Goal: Task Accomplishment & Management: Manage account settings

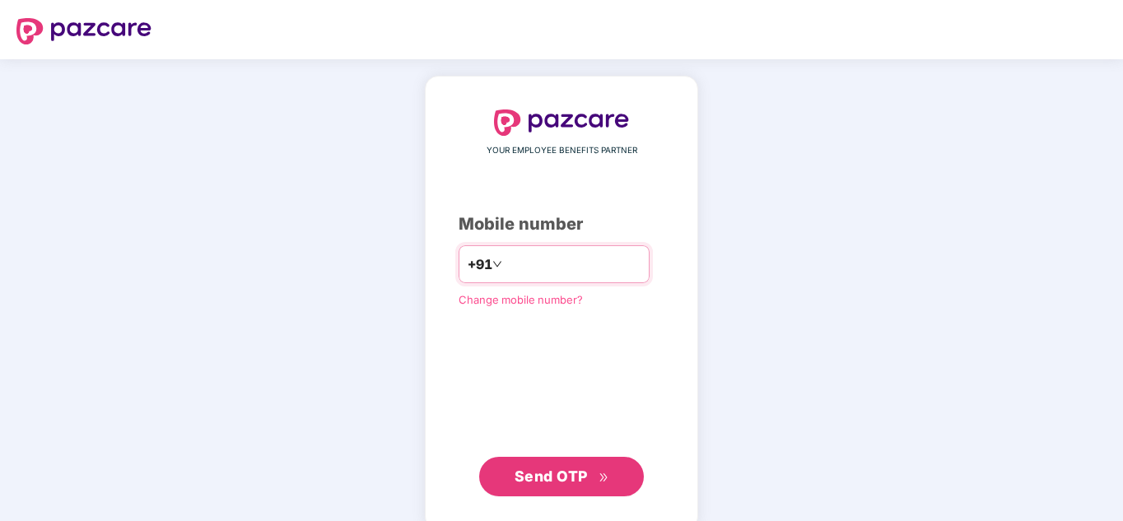
type input "**********"
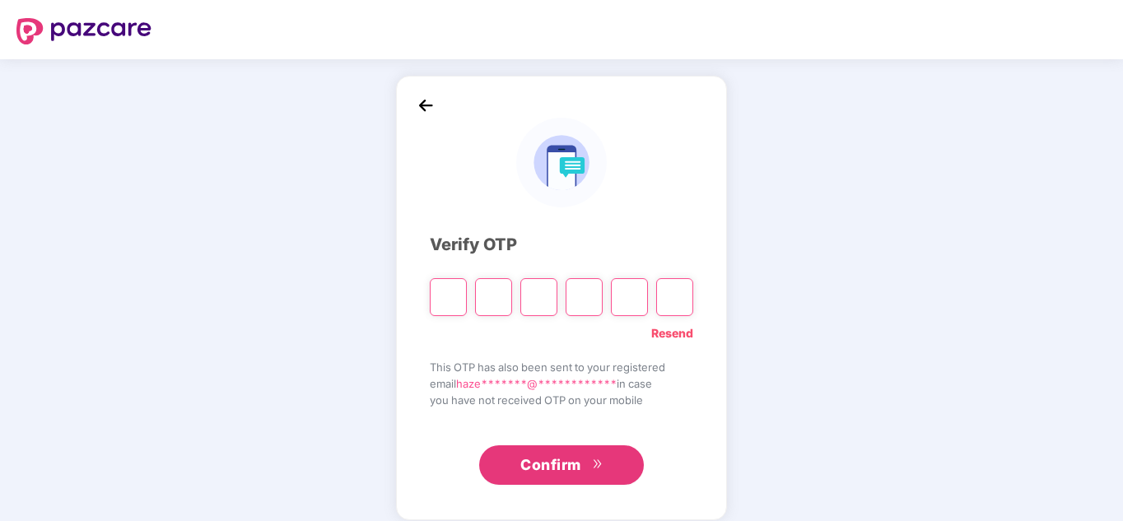
paste input "*"
type input "*"
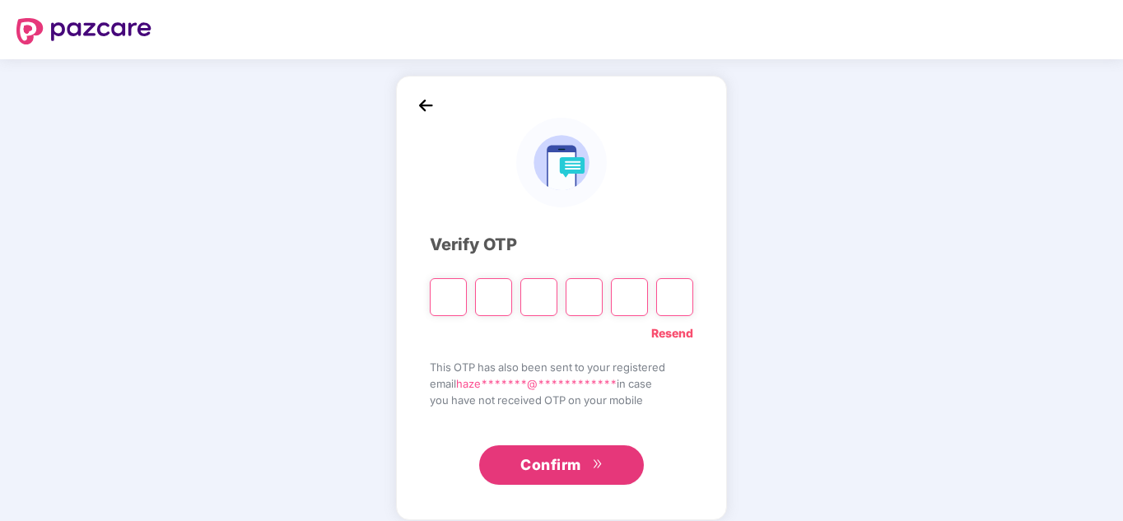
type input "*"
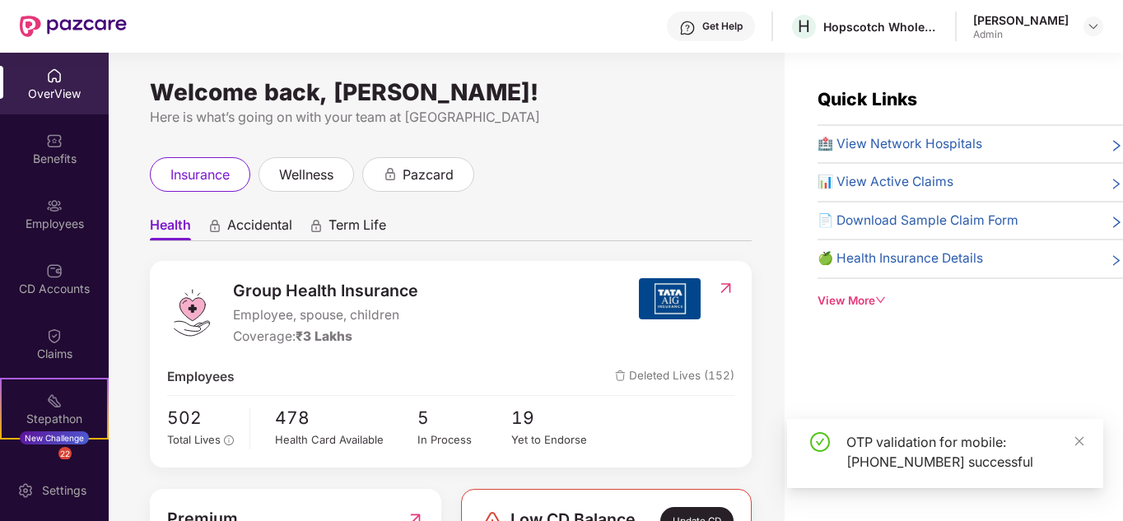
scroll to position [1, 0]
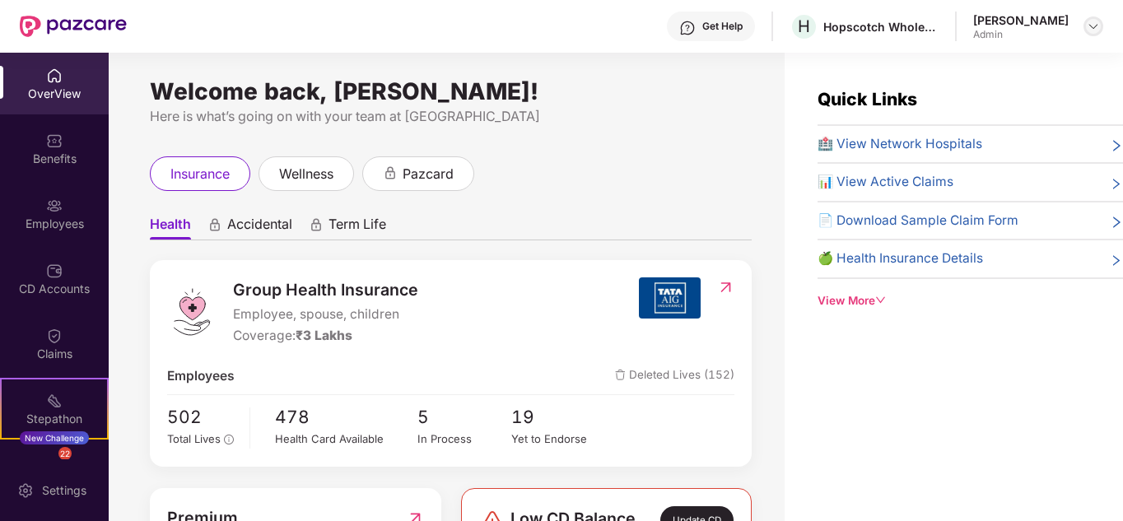
click at [1098, 22] on img at bounding box center [1092, 26] width 13 height 13
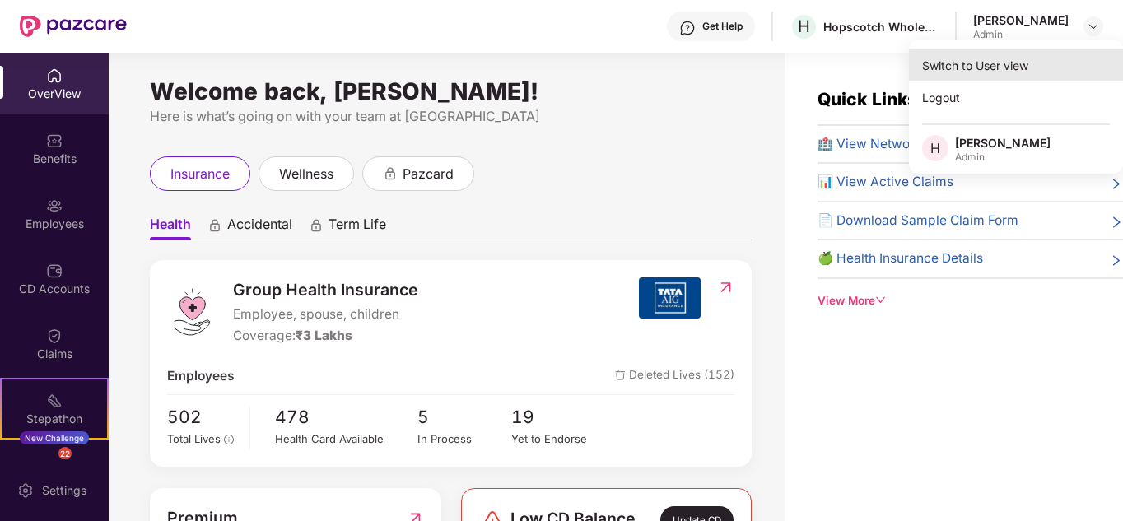
click at [990, 72] on div "Switch to User view" at bounding box center [1016, 65] width 214 height 32
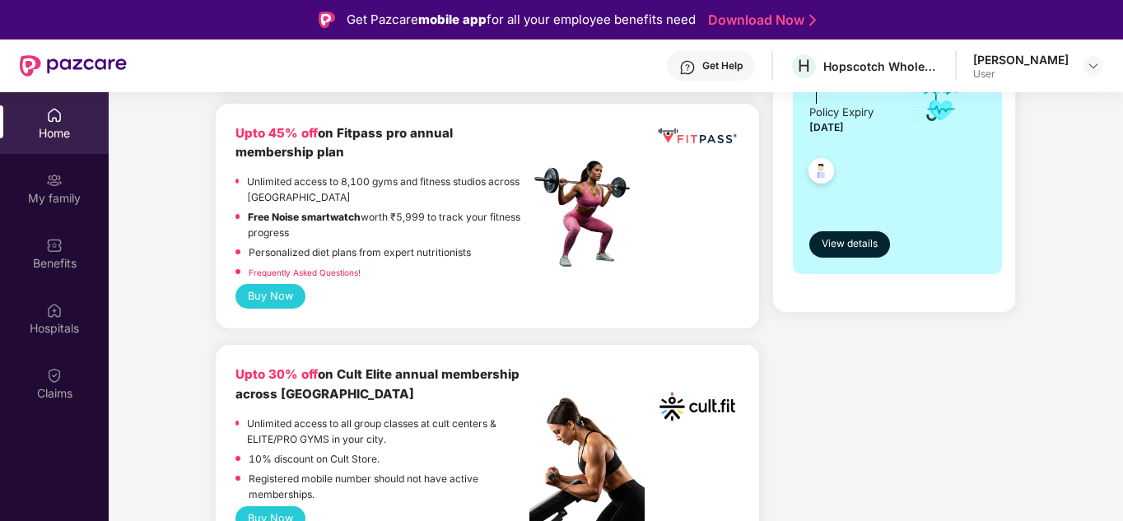
scroll to position [0, 0]
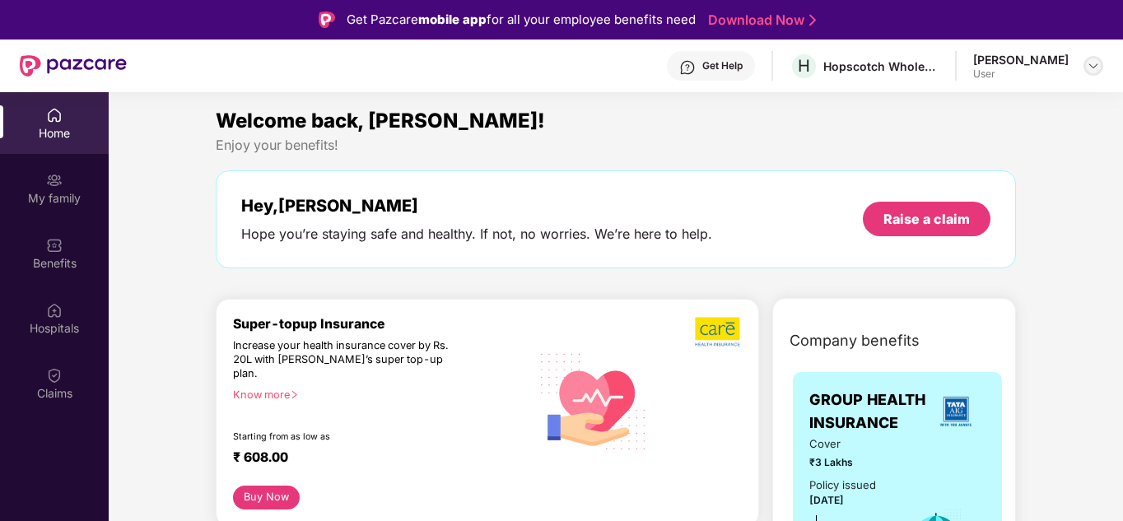
click at [1094, 63] on img at bounding box center [1092, 65] width 13 height 13
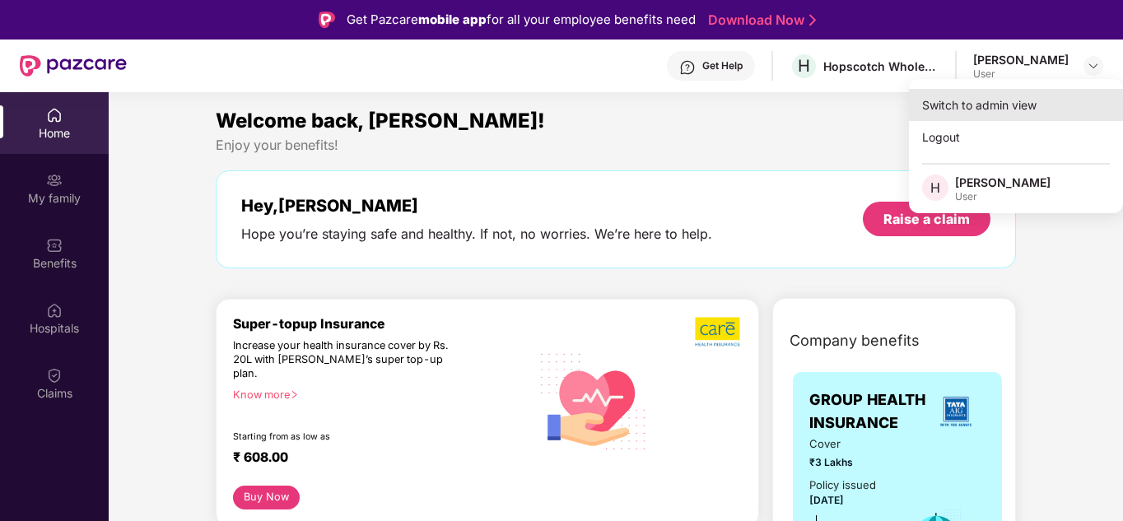
click at [981, 105] on div "Switch to admin view" at bounding box center [1016, 105] width 214 height 32
